Goal: Task Accomplishment & Management: Use online tool/utility

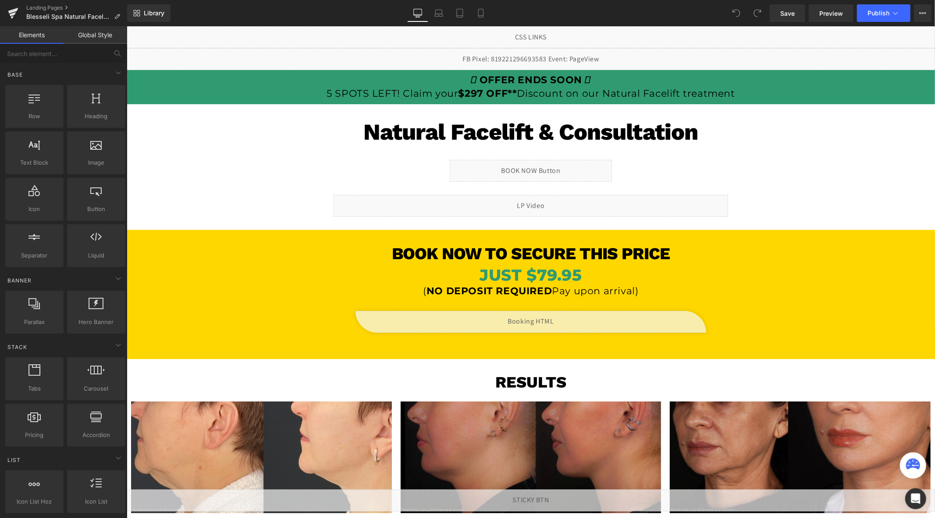
scroll to position [49, 0]
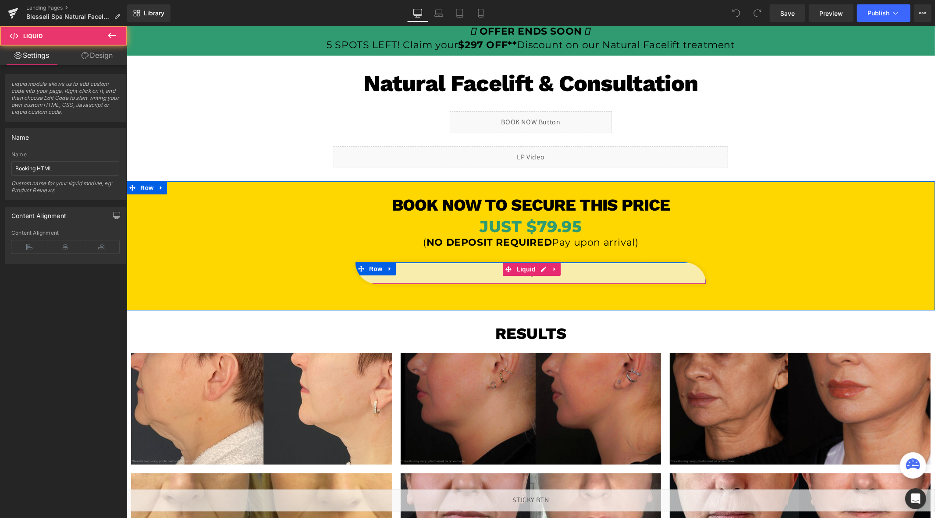
click at [549, 269] on div "Liquid" at bounding box center [530, 273] width 351 height 22
click at [539, 269] on div "Liquid" at bounding box center [530, 273] width 351 height 22
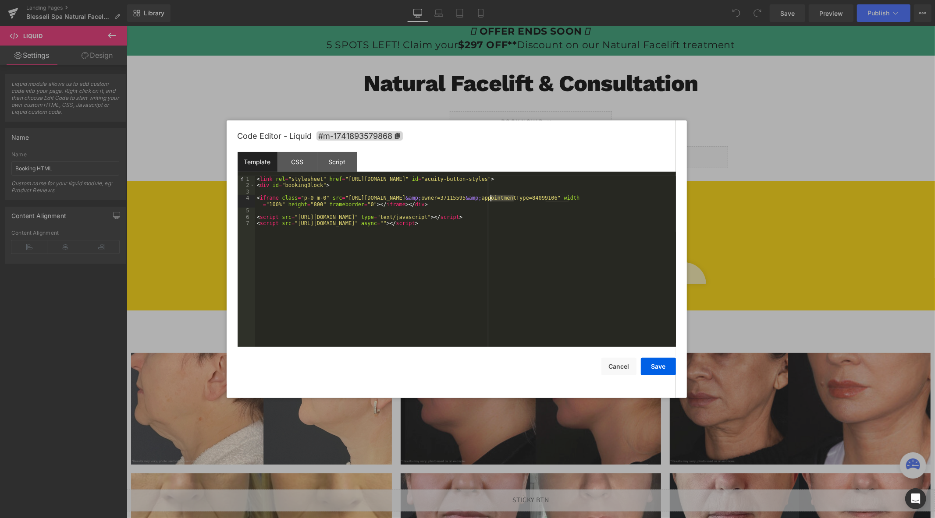
drag, startPoint x: 513, startPoint y: 200, endPoint x: 492, endPoint y: 200, distance: 21.0
click at [491, 200] on div "< link rel = "stylesheet" href = "[URL][DOMAIN_NAME]" id = "acuity-button-style…" at bounding box center [465, 268] width 421 height 184
drag, startPoint x: 652, startPoint y: 200, endPoint x: 629, endPoint y: 200, distance: 22.8
click at [629, 200] on div "< link rel = "stylesheet" href = "[URL][DOMAIN_NAME]" id = "acuity-button-style…" at bounding box center [465, 268] width 421 height 184
drag, startPoint x: 659, startPoint y: 364, endPoint x: 716, endPoint y: 93, distance: 277.3
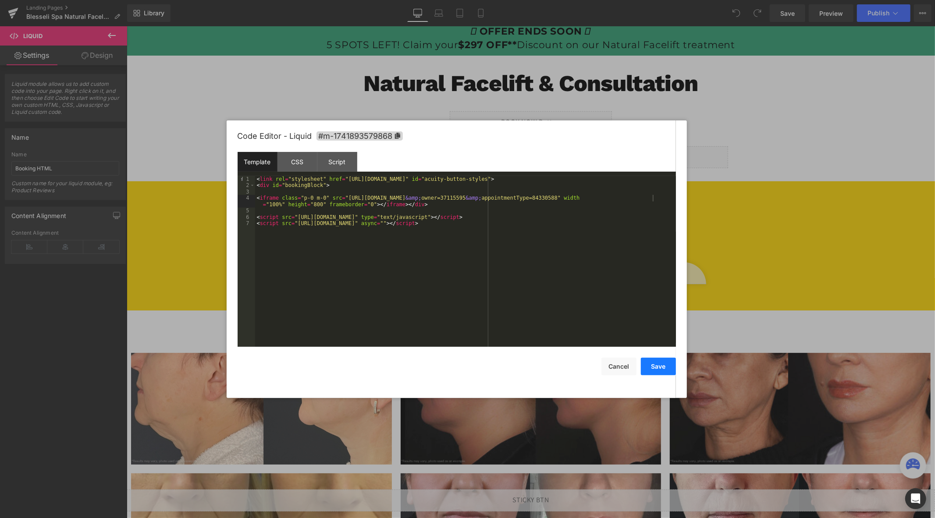
click at [659, 364] on button "Save" at bounding box center [658, 367] width 35 height 18
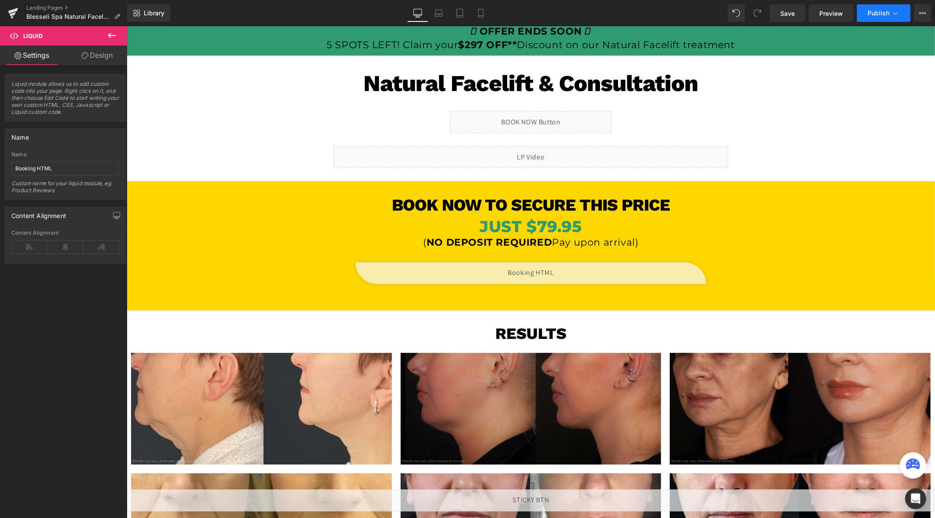
click at [869, 13] on span "Publish" at bounding box center [878, 13] width 22 height 7
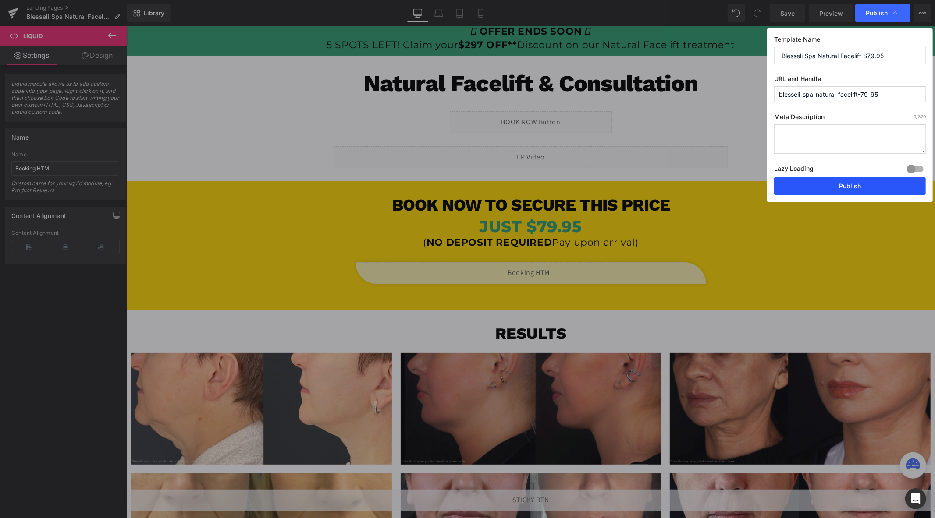
drag, startPoint x: 817, startPoint y: 179, endPoint x: 577, endPoint y: 110, distance: 250.3
click at [817, 179] on button "Publish" at bounding box center [850, 186] width 152 height 18
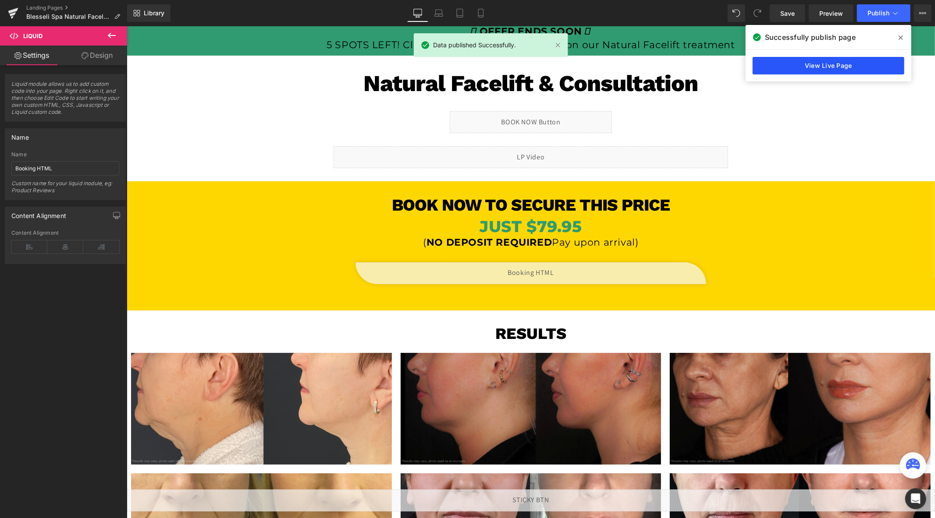
click at [807, 67] on link "View Live Page" at bounding box center [828, 66] width 152 height 18
